Goal: Information Seeking & Learning: Learn about a topic

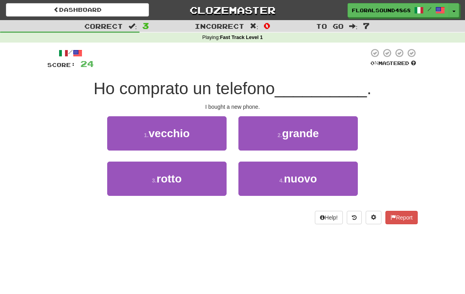
click at [315, 185] on button "4 . nuovo" at bounding box center [297, 178] width 119 height 34
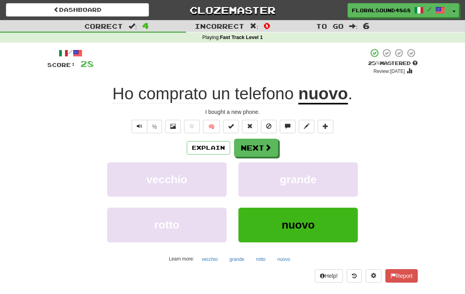
click at [260, 144] on button "Next" at bounding box center [256, 148] width 44 height 18
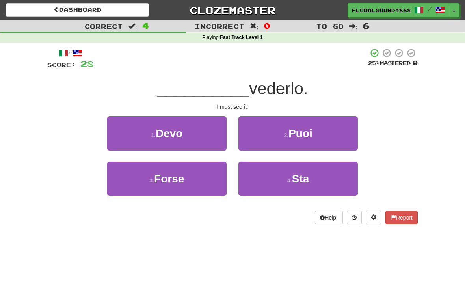
click at [178, 138] on span "Devo" at bounding box center [169, 133] width 27 height 12
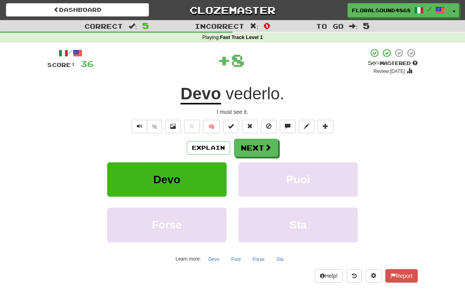
click at [262, 154] on button "Next" at bounding box center [256, 148] width 44 height 18
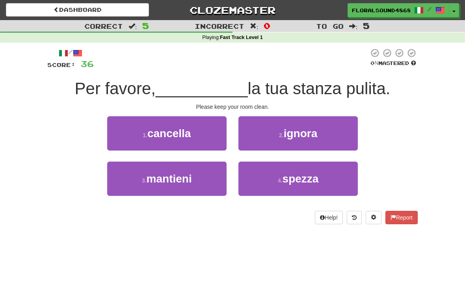
click at [199, 186] on button "3 . mantieni" at bounding box center [166, 178] width 119 height 34
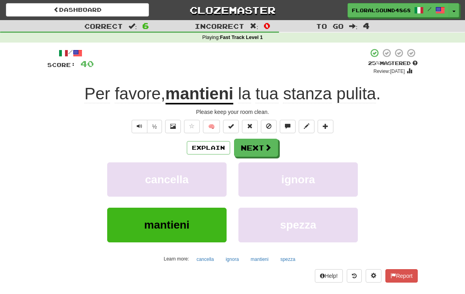
scroll to position [0, 0]
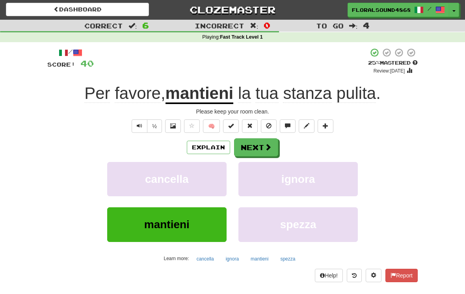
click at [256, 149] on button "Next" at bounding box center [256, 147] width 44 height 18
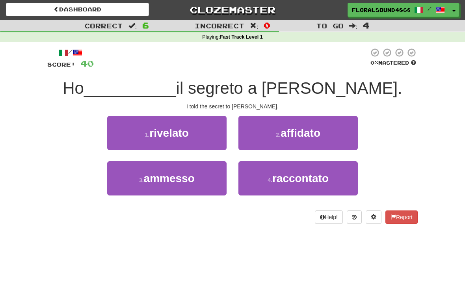
click at [201, 137] on button "1 . rivelato" at bounding box center [166, 133] width 119 height 34
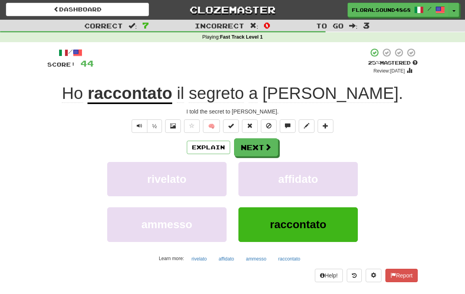
click at [264, 147] on span at bounding box center [267, 146] width 7 height 7
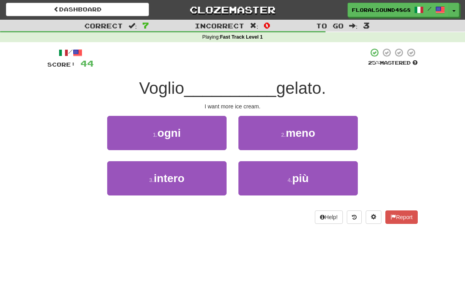
click at [317, 180] on button "4 . più" at bounding box center [297, 178] width 119 height 34
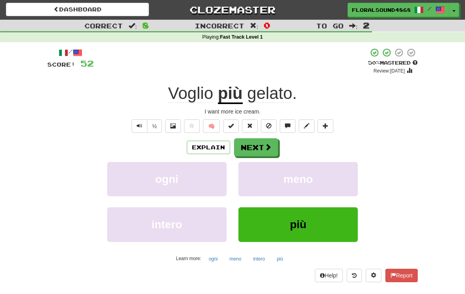
click at [264, 146] on span at bounding box center [267, 146] width 7 height 7
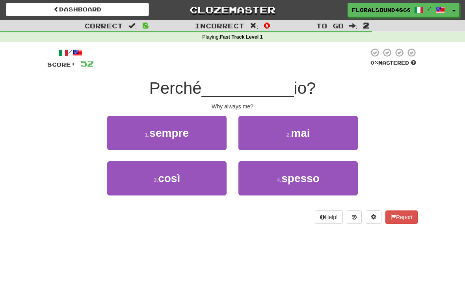
click at [200, 134] on button "1 . sempre" at bounding box center [166, 133] width 119 height 34
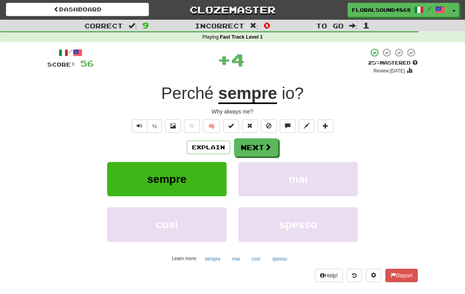
click at [264, 144] on span at bounding box center [267, 146] width 7 height 7
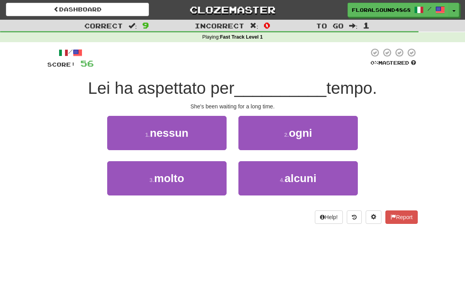
click at [195, 178] on button "3 . molto" at bounding box center [166, 178] width 119 height 34
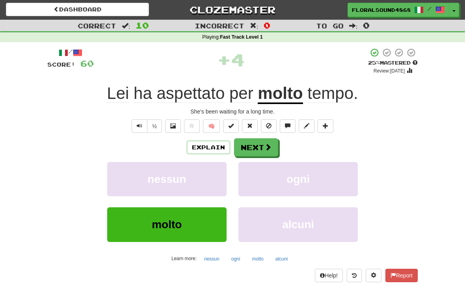
click at [267, 150] on span at bounding box center [267, 146] width 7 height 7
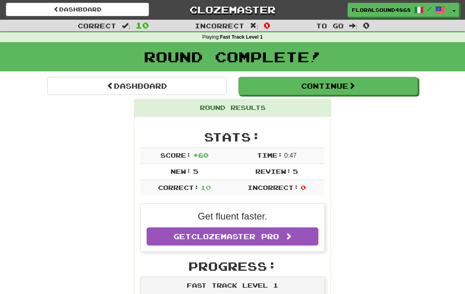
click at [344, 87] on button "Continue" at bounding box center [327, 86] width 179 height 18
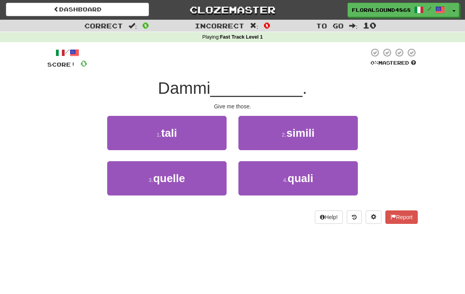
click at [324, 182] on button "4 . quali" at bounding box center [297, 178] width 119 height 34
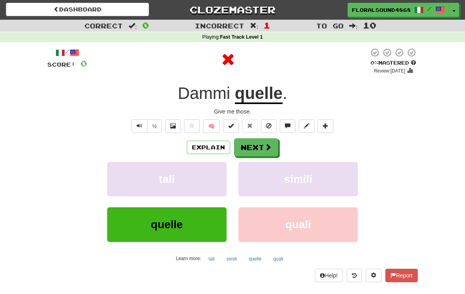
click at [263, 147] on button "Next" at bounding box center [256, 147] width 44 height 18
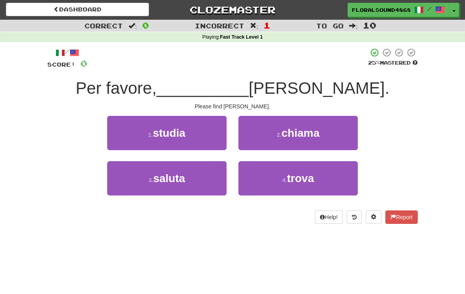
click at [327, 180] on button "4 . trova" at bounding box center [297, 178] width 119 height 34
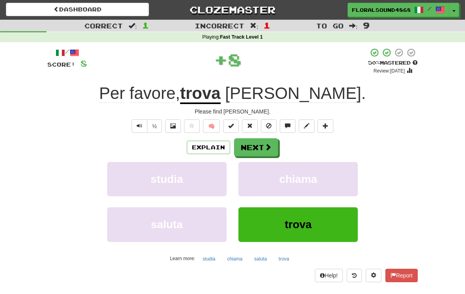
click at [269, 151] on button "Next" at bounding box center [256, 147] width 44 height 18
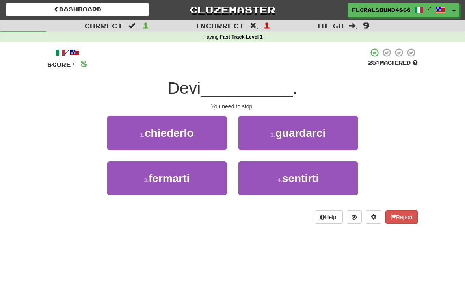
click at [196, 181] on button "3 . fermarti" at bounding box center [166, 178] width 119 height 34
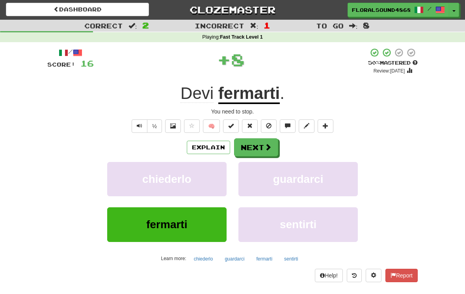
click at [265, 146] on span at bounding box center [267, 146] width 7 height 7
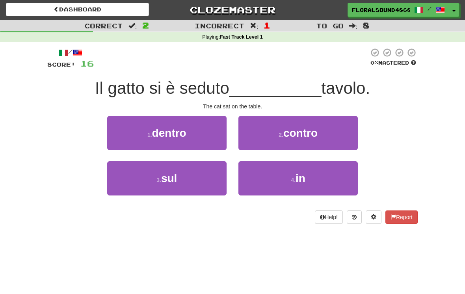
click at [196, 185] on button "3 . sul" at bounding box center [166, 178] width 119 height 34
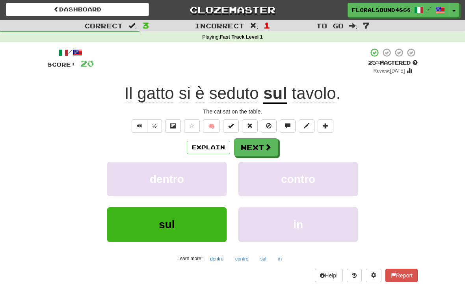
click at [264, 147] on span at bounding box center [267, 146] width 7 height 7
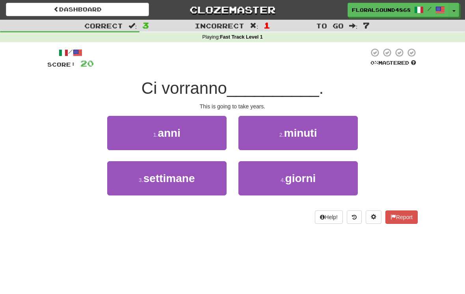
click at [199, 131] on button "1 . anni" at bounding box center [166, 133] width 119 height 34
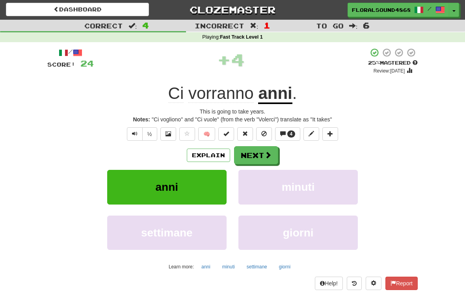
click at [261, 156] on button "Next" at bounding box center [256, 155] width 44 height 18
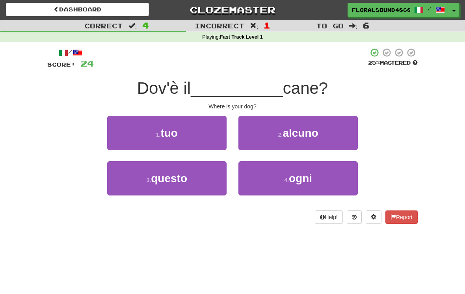
click at [201, 133] on button "1 . tuo" at bounding box center [166, 133] width 119 height 34
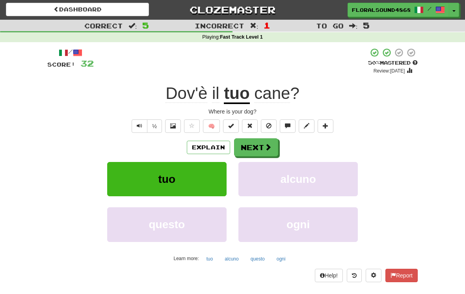
click at [268, 147] on span at bounding box center [267, 146] width 7 height 7
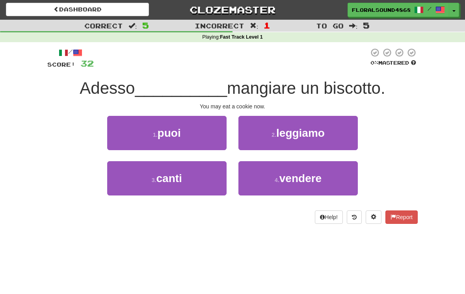
click at [209, 131] on button "1 . puoi" at bounding box center [166, 133] width 119 height 34
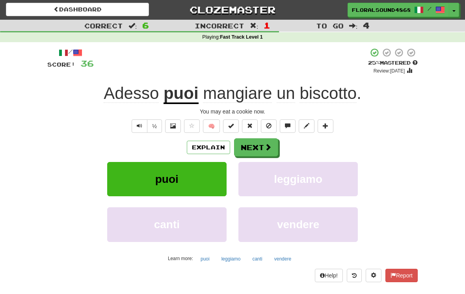
click at [257, 152] on button "Next" at bounding box center [256, 147] width 44 height 18
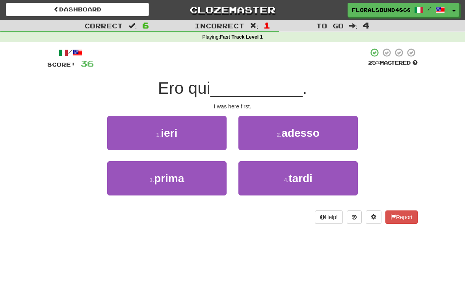
click at [194, 183] on button "3 . prima" at bounding box center [166, 178] width 119 height 34
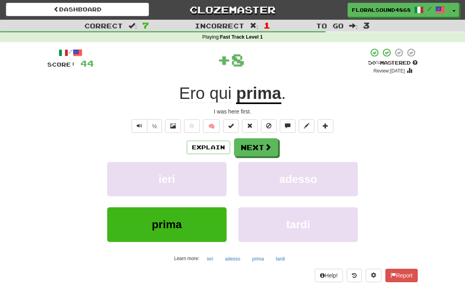
click at [268, 146] on span at bounding box center [267, 146] width 7 height 7
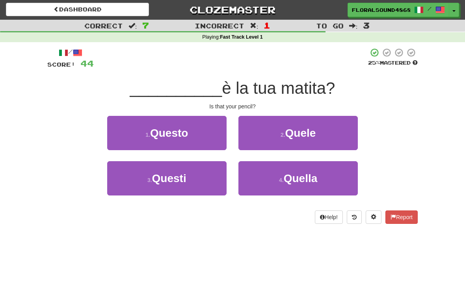
click at [319, 180] on button "4 . Quella" at bounding box center [297, 178] width 119 height 34
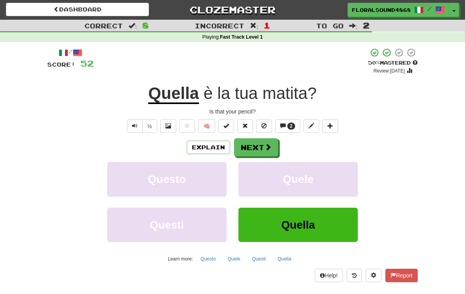
click at [265, 145] on span at bounding box center [267, 146] width 7 height 7
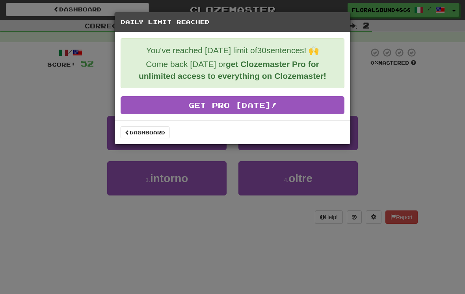
click at [413, 92] on div "Daily Limit Reached You've reached [DATE] limit of 30 sentences! 🙌 Come back [D…" at bounding box center [232, 147] width 465 height 294
